Goal: Ask a question

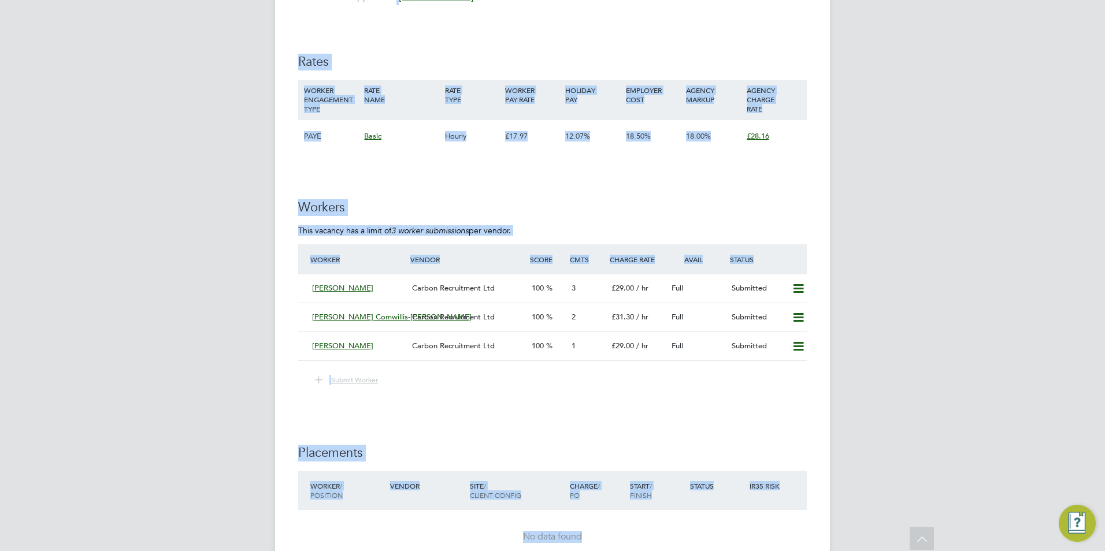
scroll to position [2180, 0]
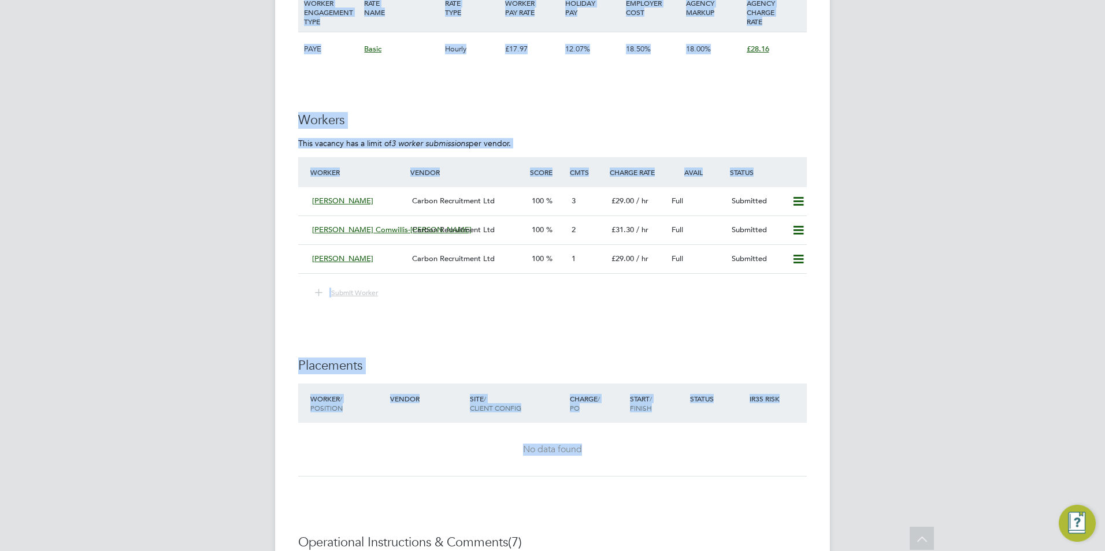
drag, startPoint x: 928, startPoint y: 503, endPoint x: 855, endPoint y: 434, distance: 100.2
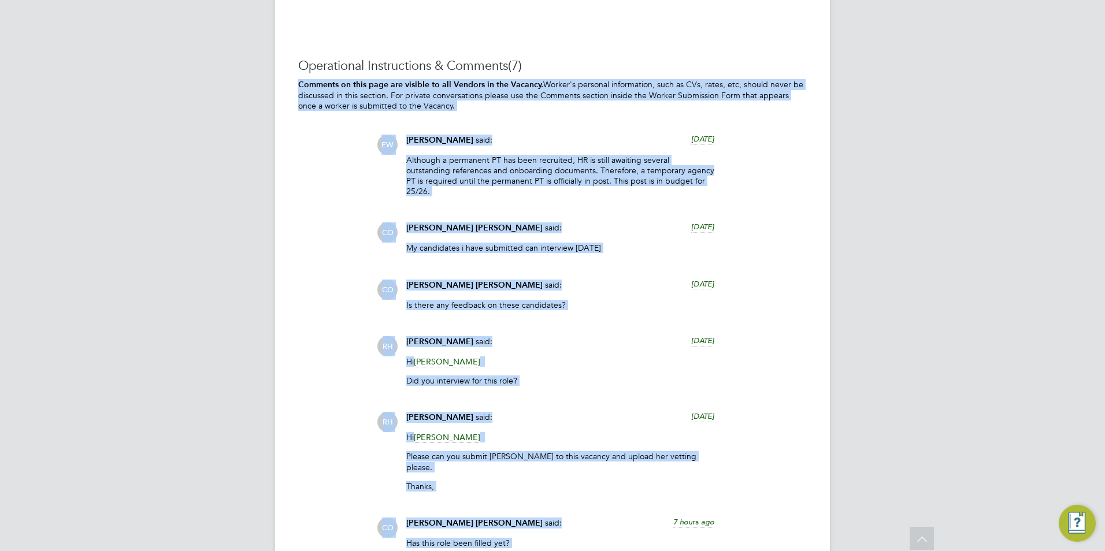
scroll to position [2896, 0]
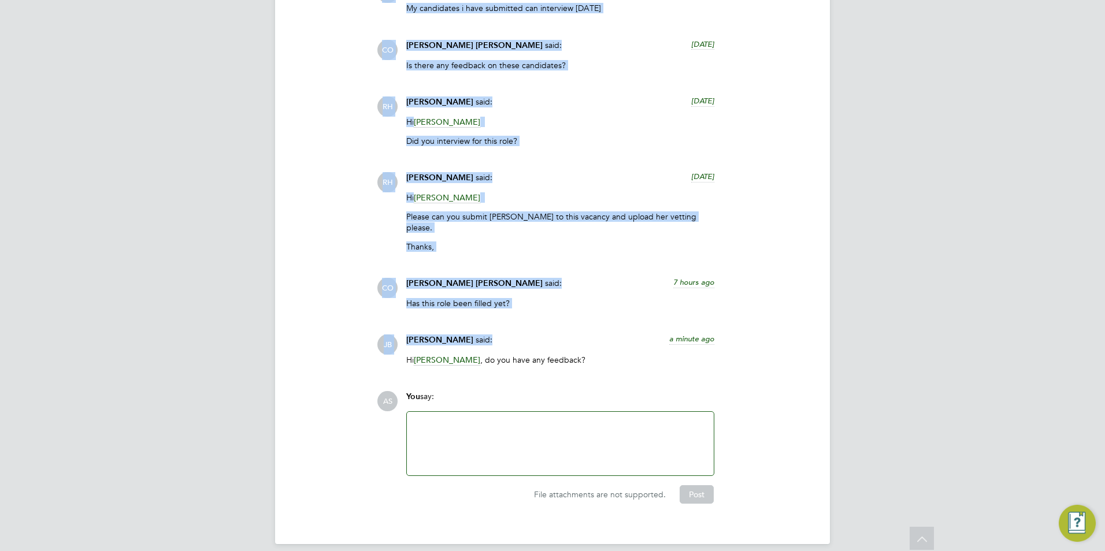
drag, startPoint x: 743, startPoint y: 498, endPoint x: 718, endPoint y: 308, distance: 191.7
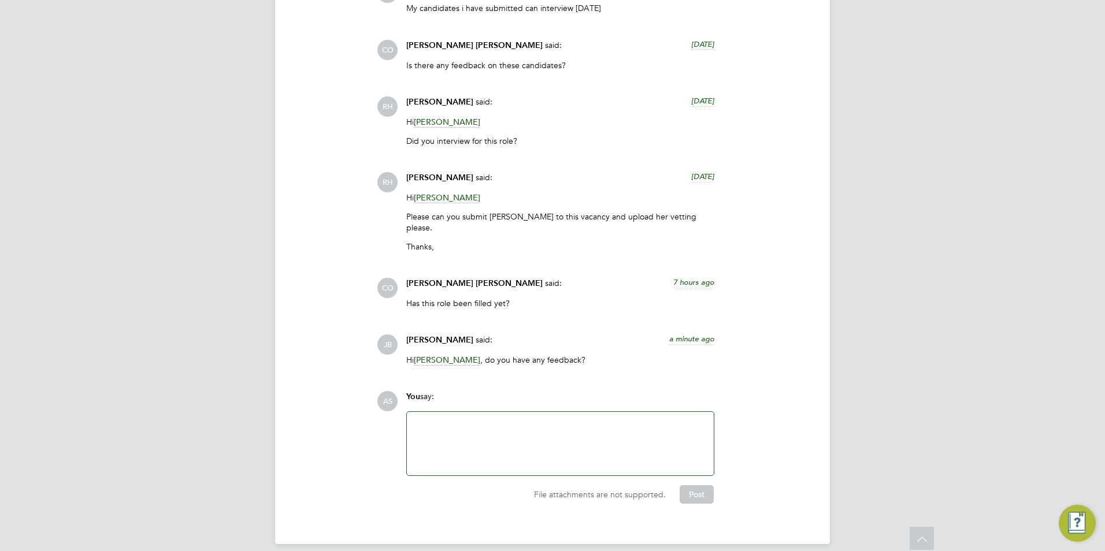
drag, startPoint x: 718, startPoint y: 308, endPoint x: 659, endPoint y: 348, distance: 71.6
click at [659, 355] on p "Hi [PERSON_NAME] , do you have any feedback?" at bounding box center [560, 360] width 308 height 10
drag, startPoint x: 789, startPoint y: 347, endPoint x: 514, endPoint y: 372, distance: 276.1
click at [514, 372] on div "Operational Instructions & Comments (7) Comments on this page are visible to al…" at bounding box center [552, 161] width 508 height 686
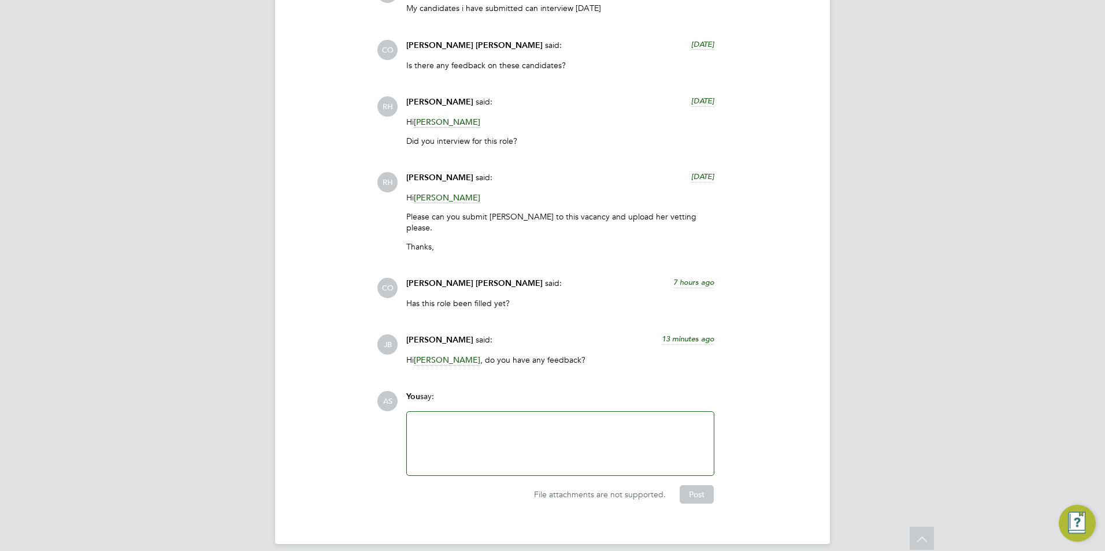
drag, startPoint x: 551, startPoint y: 422, endPoint x: 545, endPoint y: 443, distance: 21.0
click at [555, 444] on div at bounding box center [560, 444] width 293 height 50
